Goal: Task Accomplishment & Management: Use online tool/utility

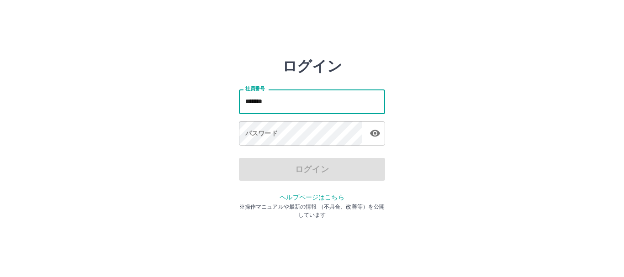
type input "*******"
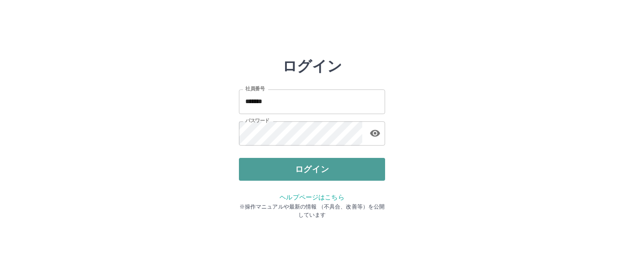
click at [294, 162] on button "ログイン" at bounding box center [312, 169] width 146 height 23
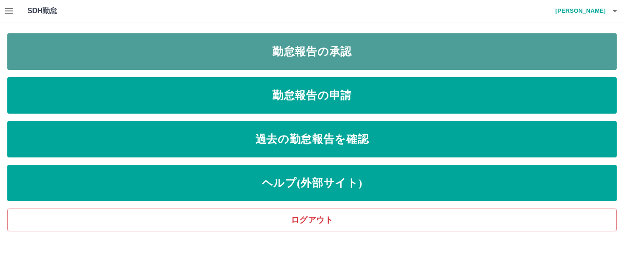
click at [332, 41] on link "勤怠報告の承認" at bounding box center [312, 51] width 610 height 37
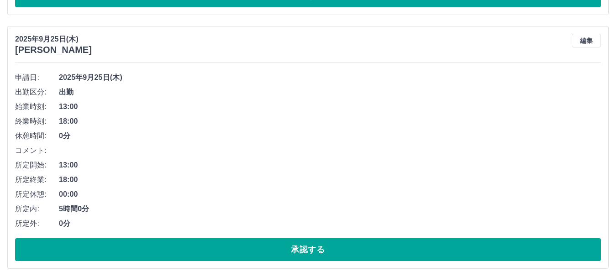
scroll to position [274, 0]
